Goal: Information Seeking & Learning: Compare options

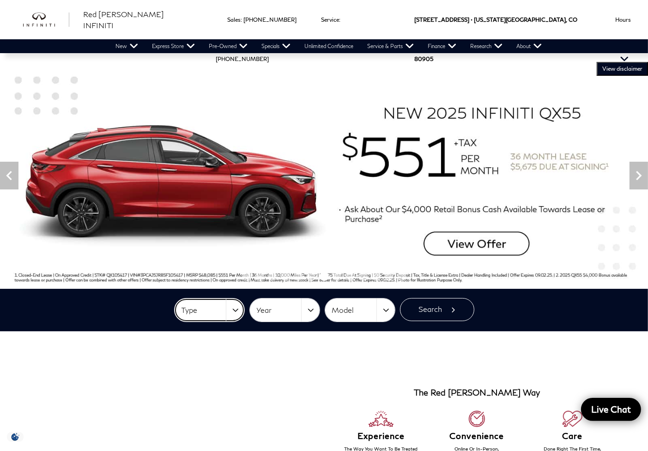
click at [222, 316] on span "Type" at bounding box center [204, 310] width 44 height 15
click at [279, 308] on span "Year" at bounding box center [279, 310] width 44 height 15
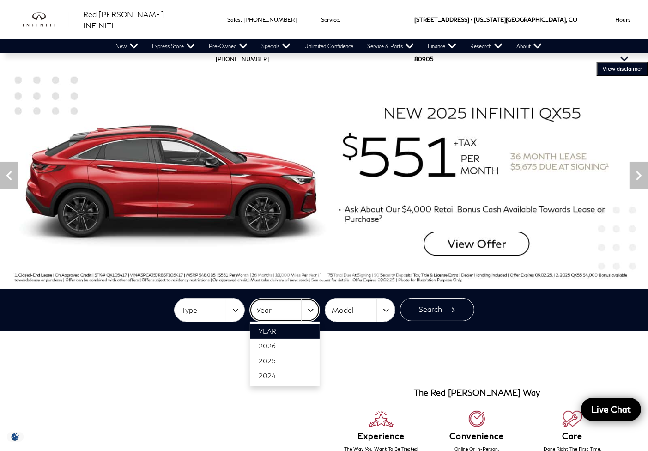
click at [279, 308] on span "Year" at bounding box center [279, 310] width 44 height 15
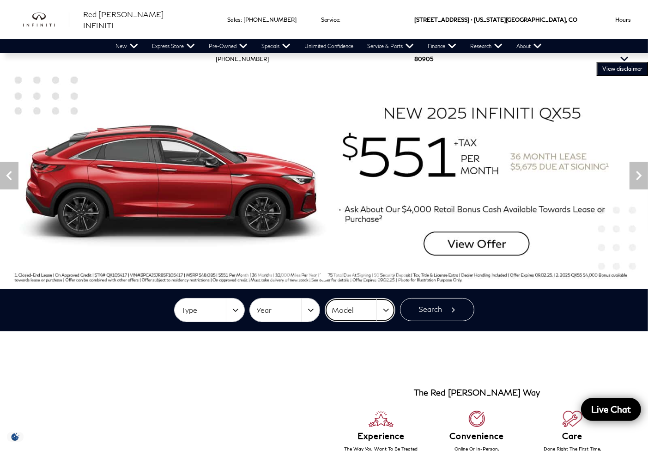
click at [376, 311] on span "Model" at bounding box center [354, 310] width 44 height 15
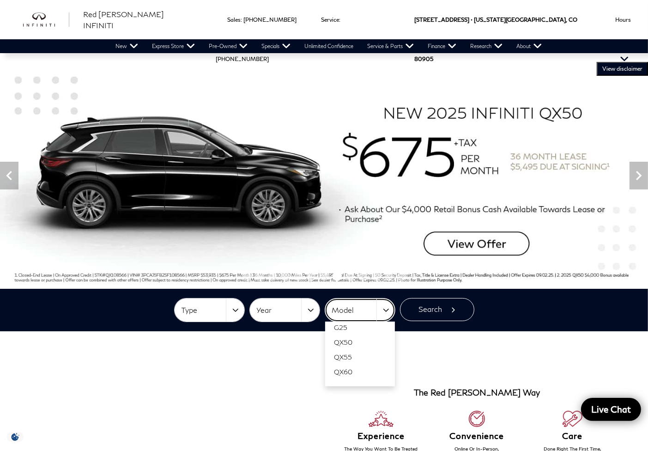
scroll to position [28, 0]
click at [368, 362] on link "QX60" at bounding box center [360, 362] width 70 height 15
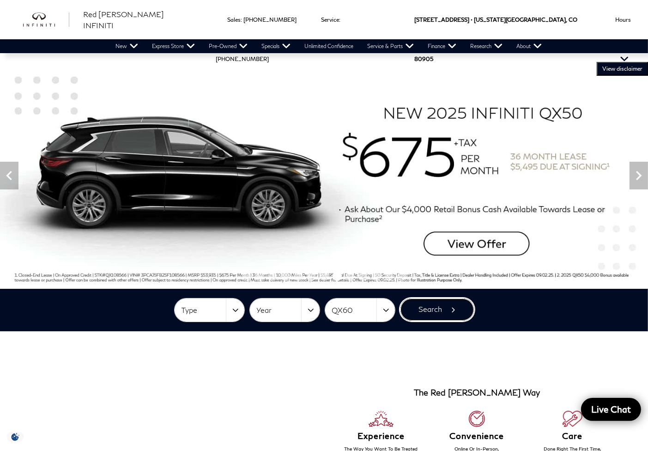
click at [421, 312] on button "Search" at bounding box center [437, 309] width 74 height 23
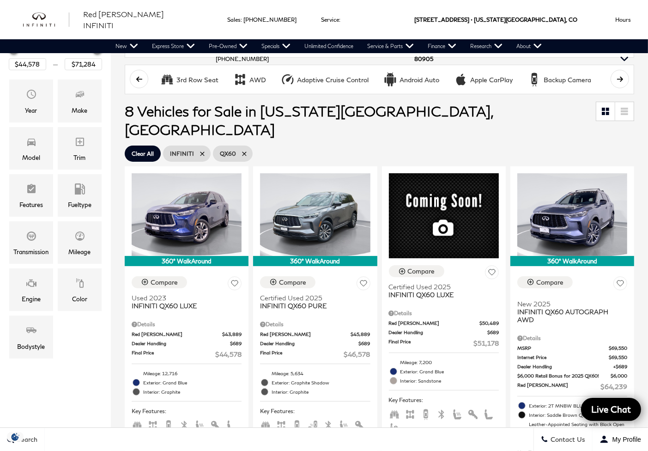
scroll to position [154, 0]
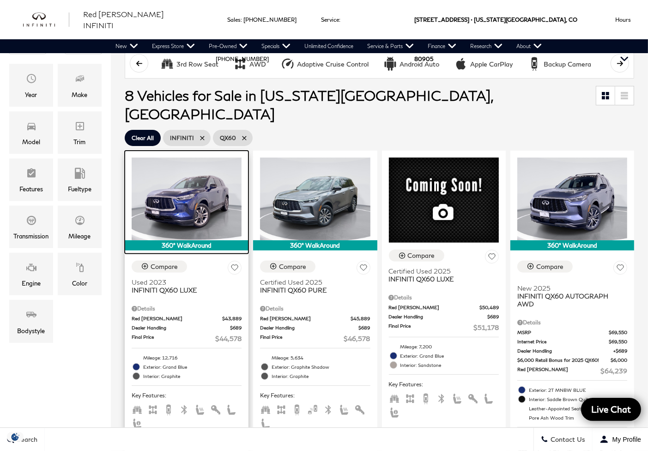
click at [185, 180] on img at bounding box center [187, 199] width 110 height 83
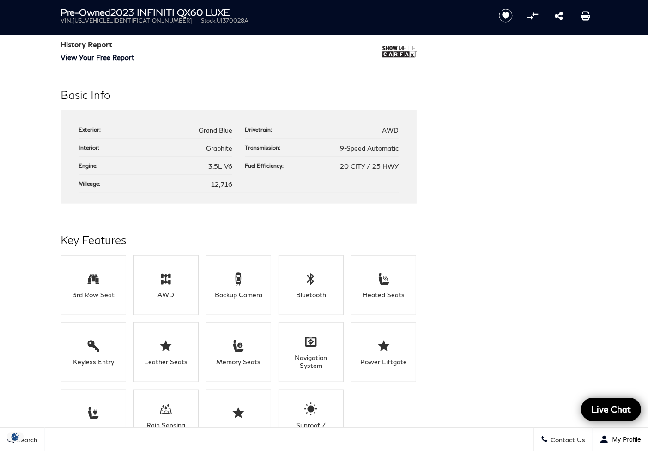
scroll to position [847, 0]
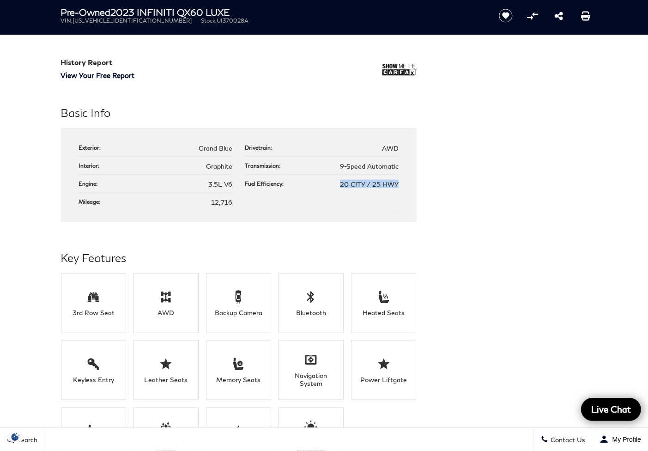
drag, startPoint x: 340, startPoint y: 185, endPoint x: 402, endPoint y: 188, distance: 61.9
click at [402, 188] on div "Exterior: Grand Blue Drivetrain: AWD Interior: Graphite Transmission: 9-Speed A…" at bounding box center [239, 175] width 356 height 94
drag, startPoint x: 445, startPoint y: 194, endPoint x: 397, endPoint y: 203, distance: 48.6
click at [444, 194] on div "Basic Info Exterior: Grand Blue Drivetrain: AWD Interior: Graphite Transmission…" at bounding box center [324, 162] width 554 height 117
click at [336, 183] on li "Fuel Efficiency: 20 CITY / 25 HWY" at bounding box center [322, 184] width 154 height 18
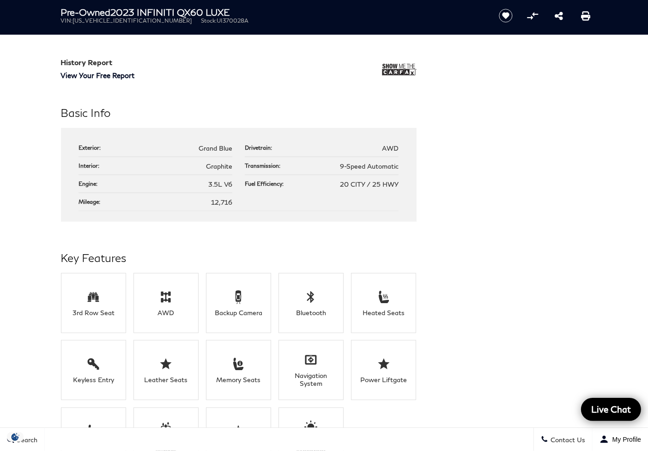
click at [375, 188] on span "20 CITY / 25 HWY" at bounding box center [369, 184] width 59 height 8
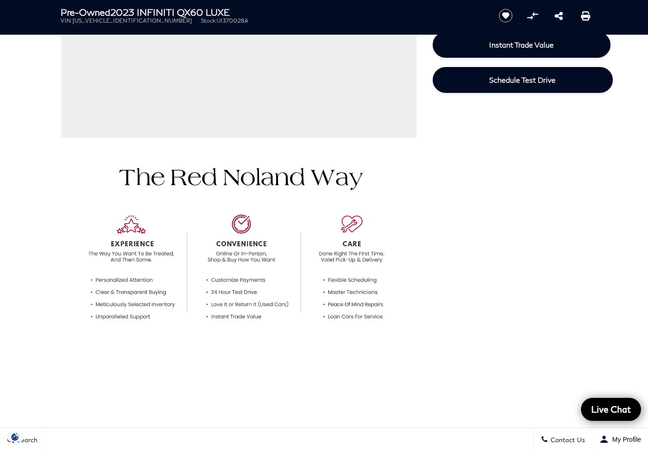
scroll to position [0, 0]
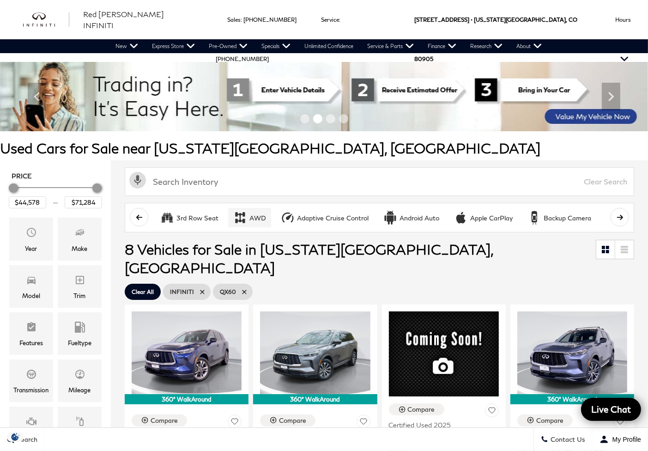
click at [244, 219] on icon "AWD" at bounding box center [240, 218] width 14 height 14
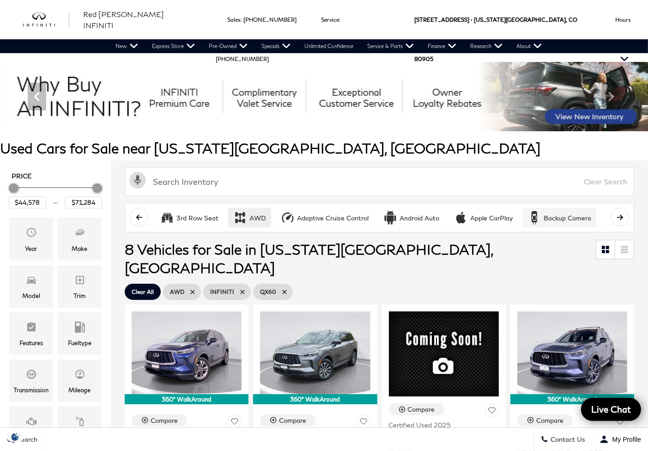
click at [564, 217] on div "Backup Camera" at bounding box center [568, 218] width 48 height 8
click at [624, 218] on icon "scroll right" at bounding box center [620, 217] width 7 height 7
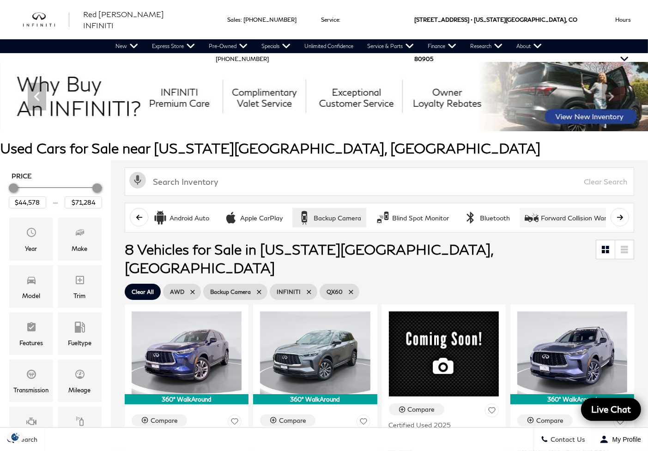
scroll to position [0, 231]
click at [420, 212] on button "Blind Spot Monitor" at bounding box center [411, 217] width 83 height 19
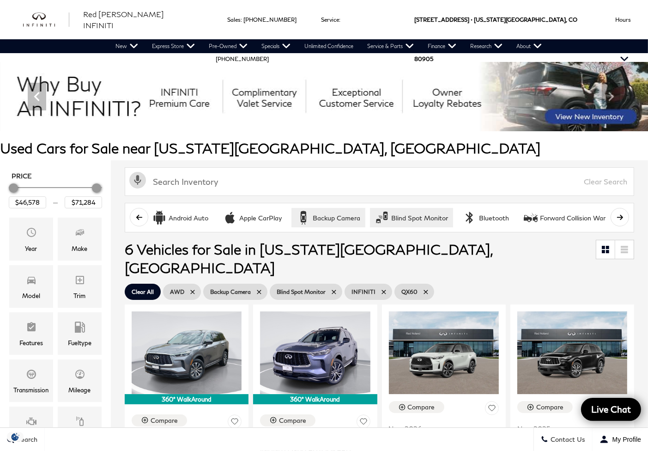
click at [625, 212] on button "scroll right" at bounding box center [620, 217] width 18 height 18
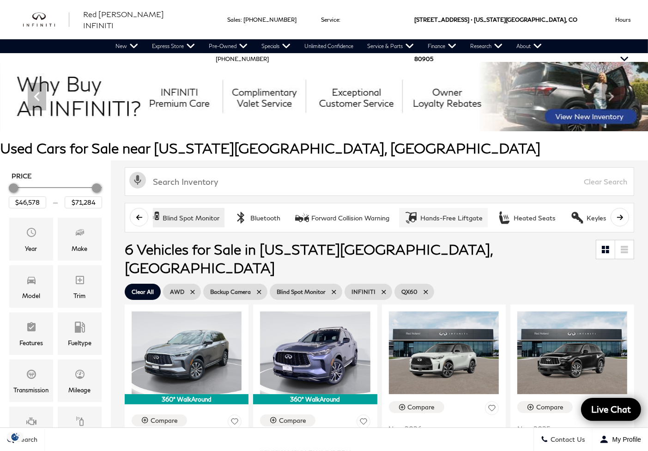
scroll to position [0, 462]
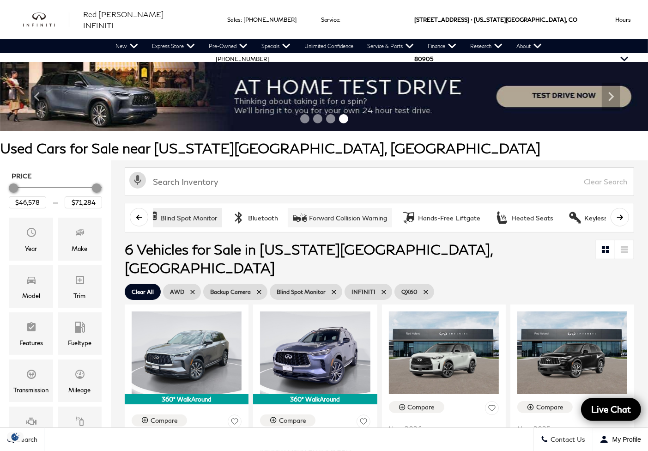
click at [334, 218] on div "Forward Collision Warning" at bounding box center [348, 218] width 78 height 8
type input "$64,239"
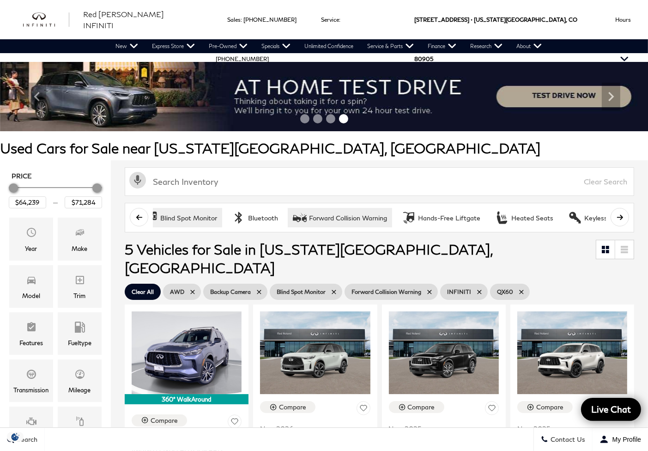
click at [622, 213] on button "scroll right" at bounding box center [620, 217] width 18 height 18
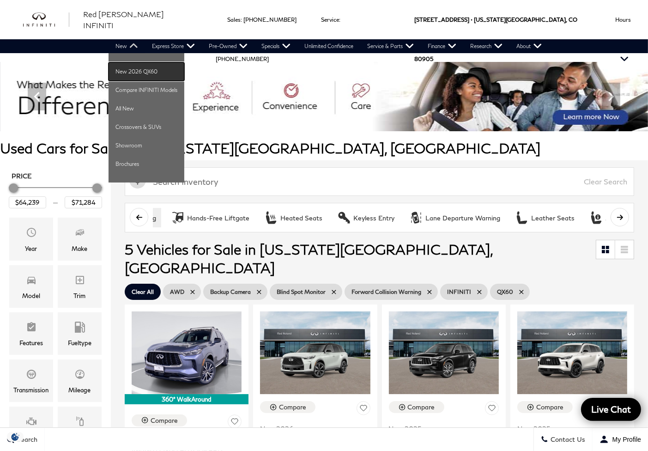
click at [127, 68] on link "New 2026 QX60" at bounding box center [147, 71] width 76 height 18
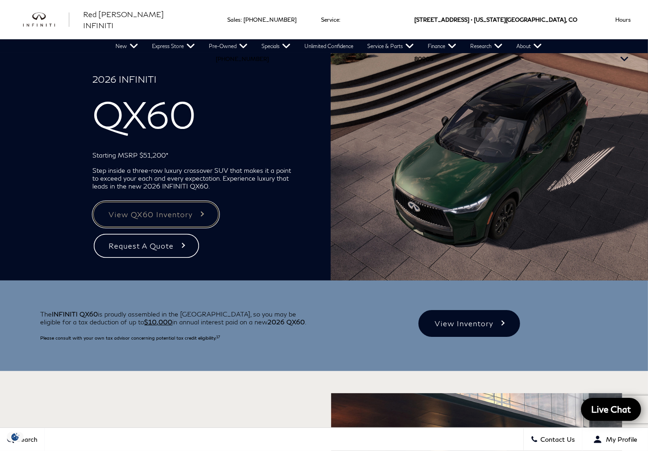
click at [146, 216] on link "View QX60 Inventory" at bounding box center [155, 214] width 127 height 27
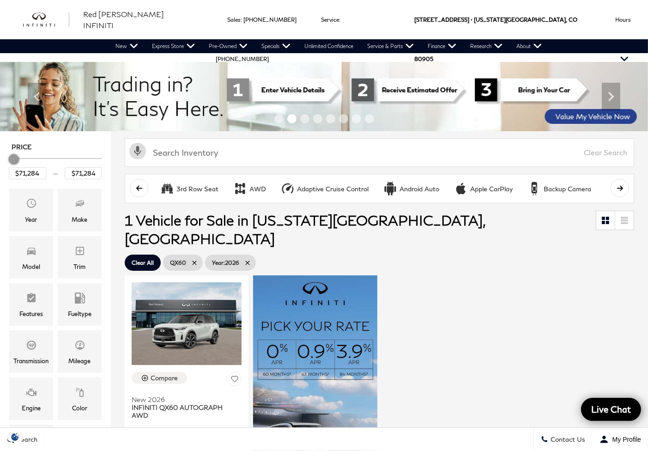
click at [245, 259] on icon at bounding box center [247, 262] width 7 height 7
type input "$64,239"
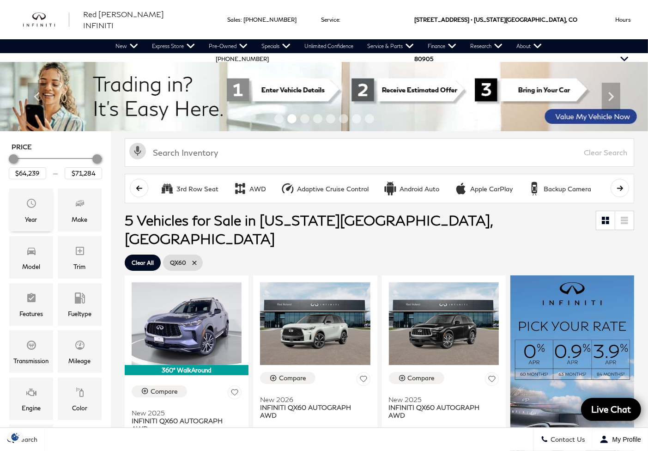
click at [23, 206] on div "Year" at bounding box center [31, 209] width 44 height 43
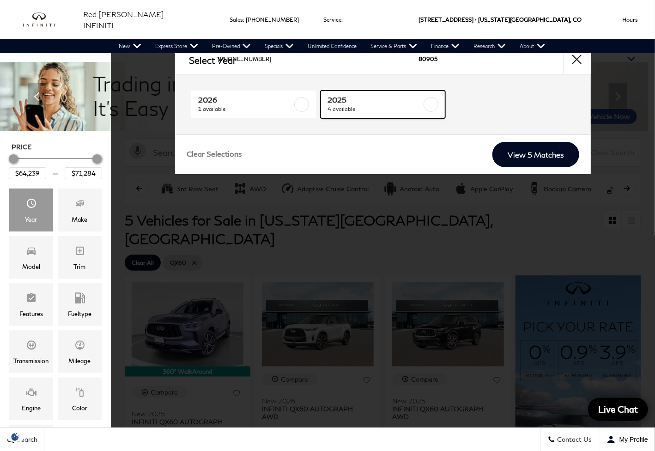
click at [356, 106] on span "4 available" at bounding box center [375, 108] width 94 height 9
type input "$64,239"
checkbox input "true"
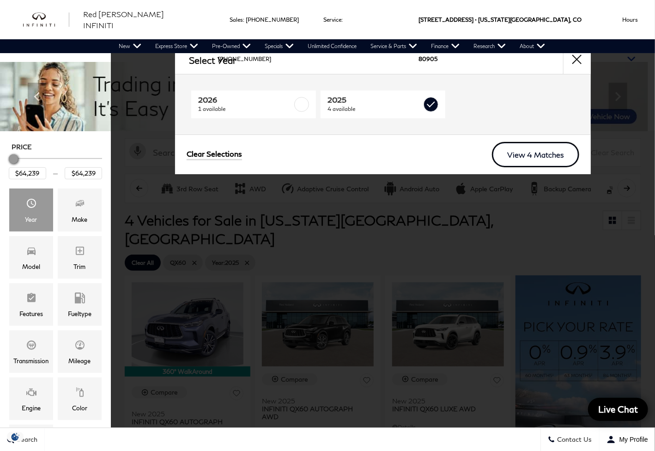
click at [530, 153] on link "View 4 Matches" at bounding box center [535, 154] width 87 height 25
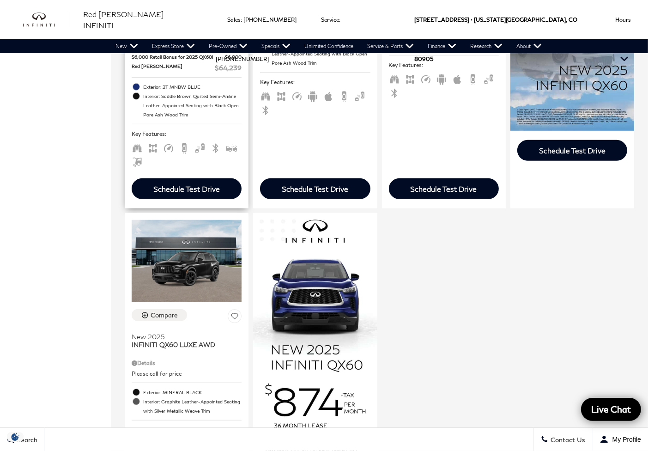
scroll to position [462, 0]
